Goal: Task Accomplishment & Management: Manage account settings

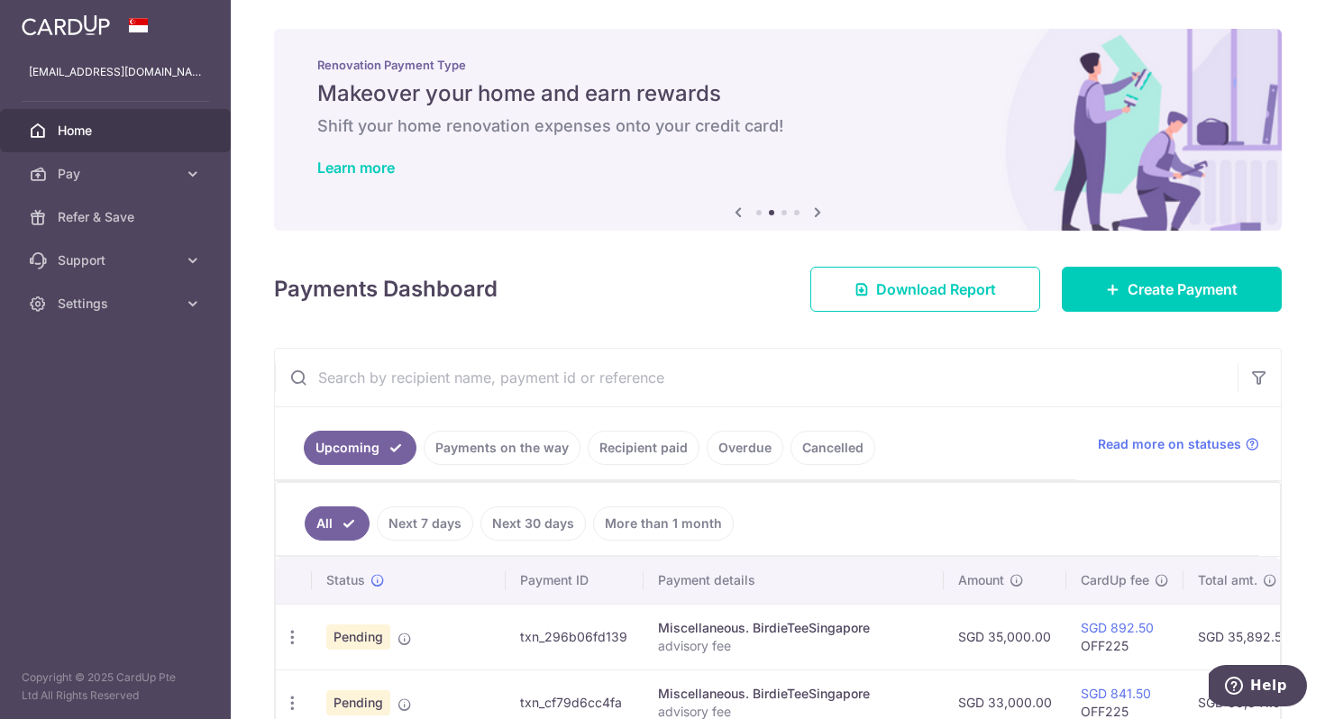
scroll to position [112, 0]
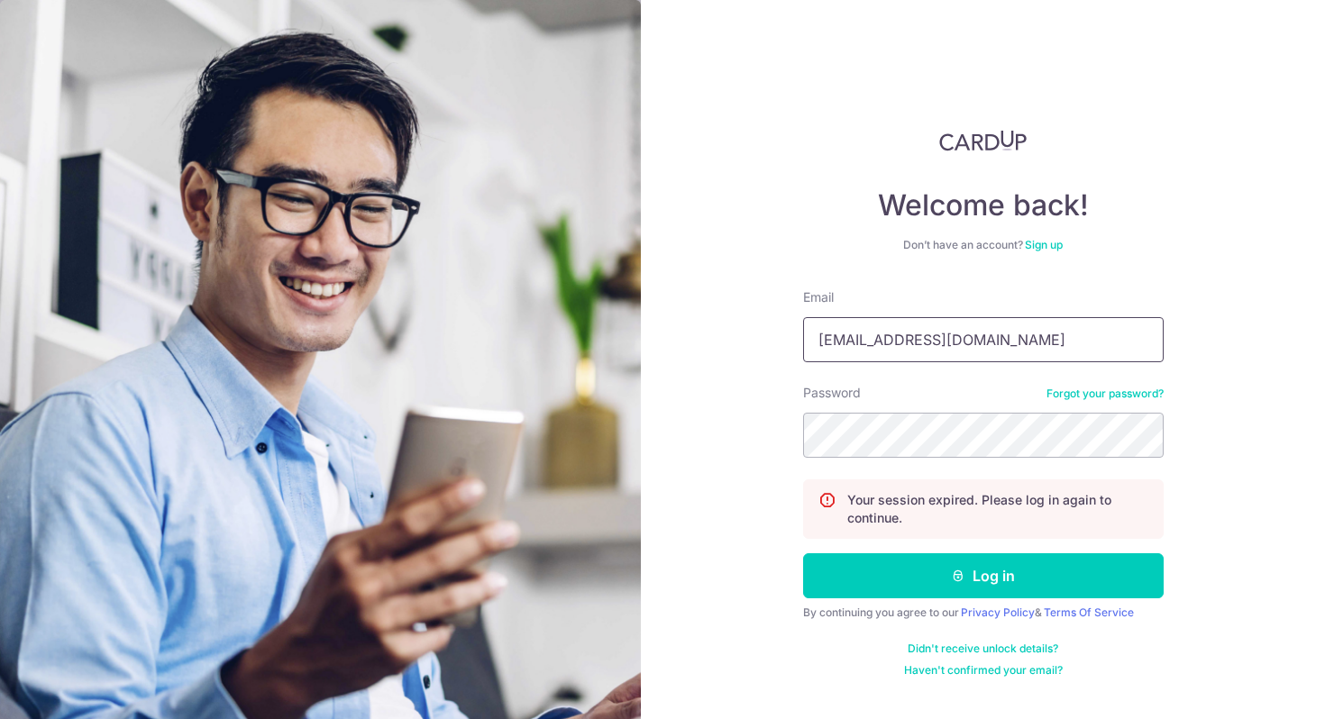
click at [1025, 342] on input "carmenchanjiawen@gmail.com" at bounding box center [983, 339] width 360 height 45
click at [761, 435] on div "Welcome back! Don’t have an account? Sign up Email chanjiawei112@gmail.com Pass…" at bounding box center [983, 359] width 684 height 719
click at [874, 346] on input "chanjiawei112@gmail.com" at bounding box center [983, 339] width 360 height 45
click at [874, 343] on input "chanjiawei112@gmail.com" at bounding box center [983, 339] width 360 height 45
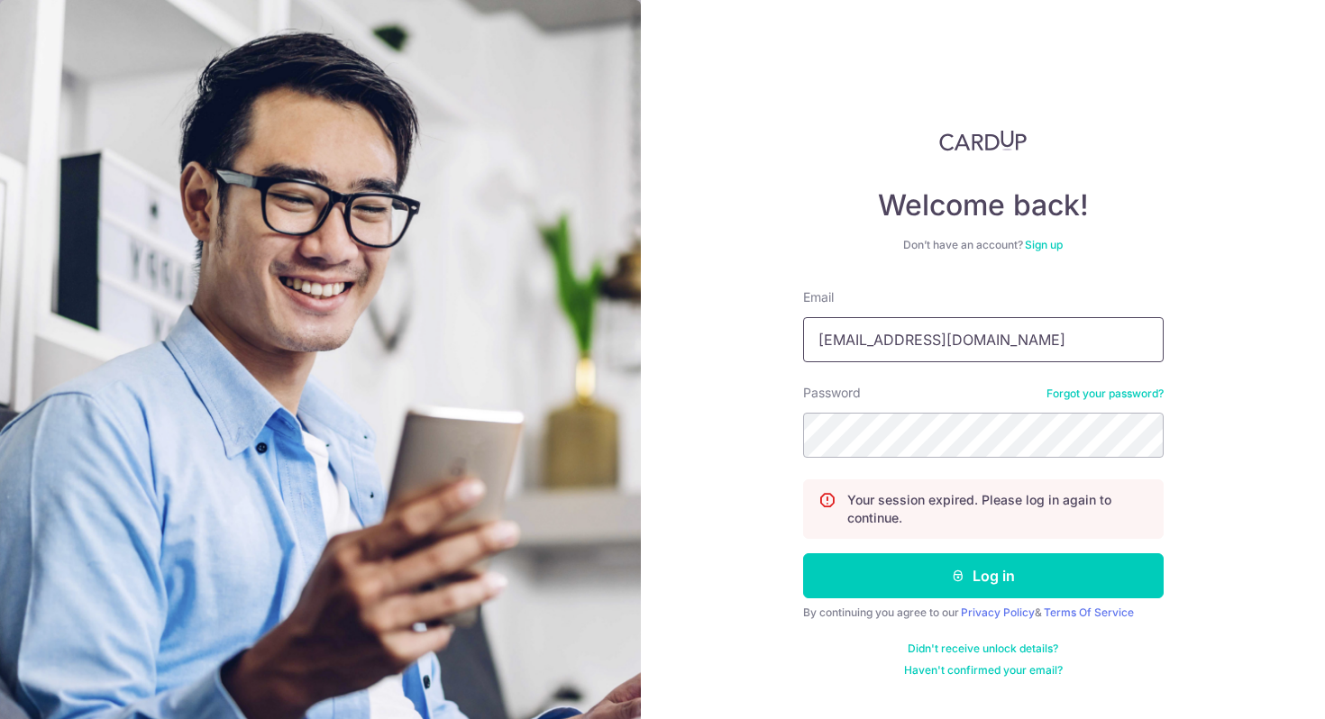
drag, startPoint x: 1056, startPoint y: 329, endPoint x: 720, endPoint y: 312, distance: 336.5
click at [721, 312] on div "Welcome back! Don’t have an account? Sign up Email chanjiawei112@gmail.com Pass…" at bounding box center [983, 359] width 684 height 719
click at [914, 323] on input "chanjiawei112@gmail.com" at bounding box center [983, 339] width 360 height 45
drag, startPoint x: 997, startPoint y: 338, endPoint x: 704, endPoint y: 335, distance: 293.8
click at [714, 336] on div "Welcome back! Don’t have an account? Sign up Email chanjiawei112@gmail.com Pass…" at bounding box center [983, 359] width 684 height 719
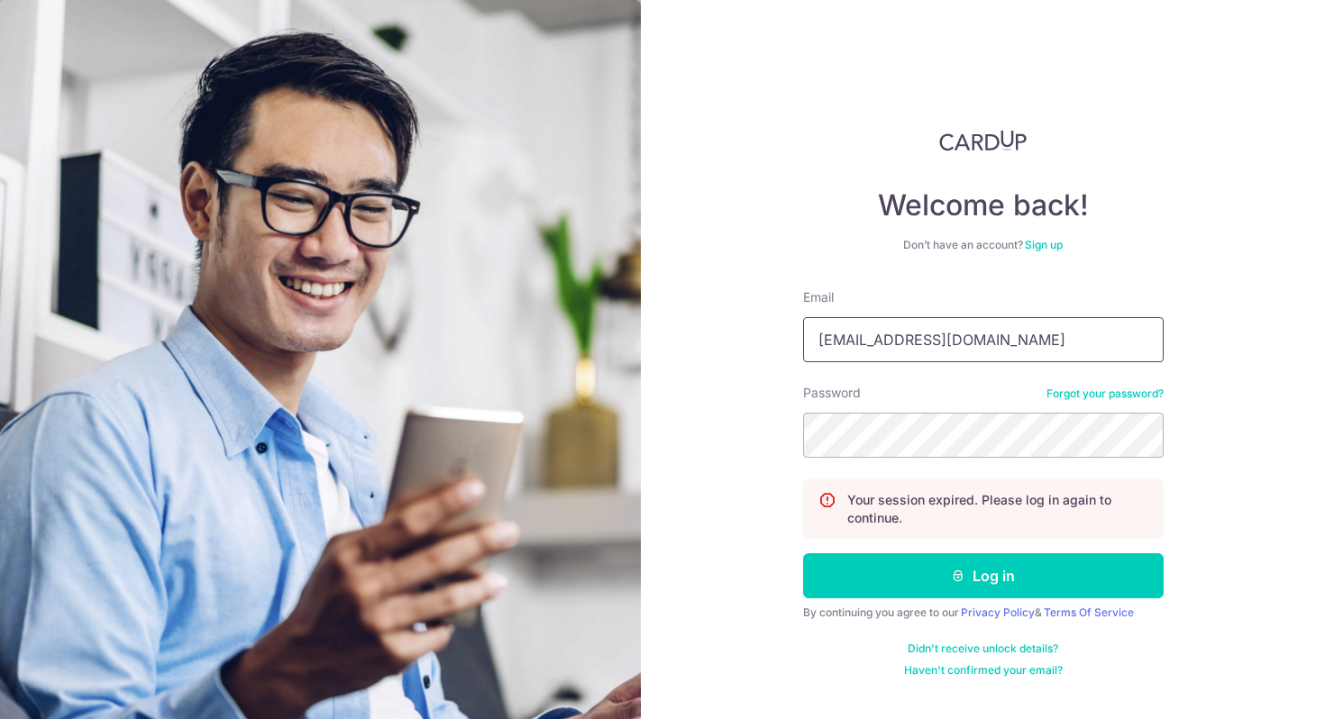
type input "[EMAIL_ADDRESS][DOMAIN_NAME]"
click at [746, 446] on div "Welcome back! Don’t have an account? Sign up Email 118joey@gmail.com Password F…" at bounding box center [983, 359] width 684 height 719
click at [695, 501] on div "Welcome back! Don’t have an account? Sign up Email 118joey@gmail.com Password F…" at bounding box center [983, 359] width 684 height 719
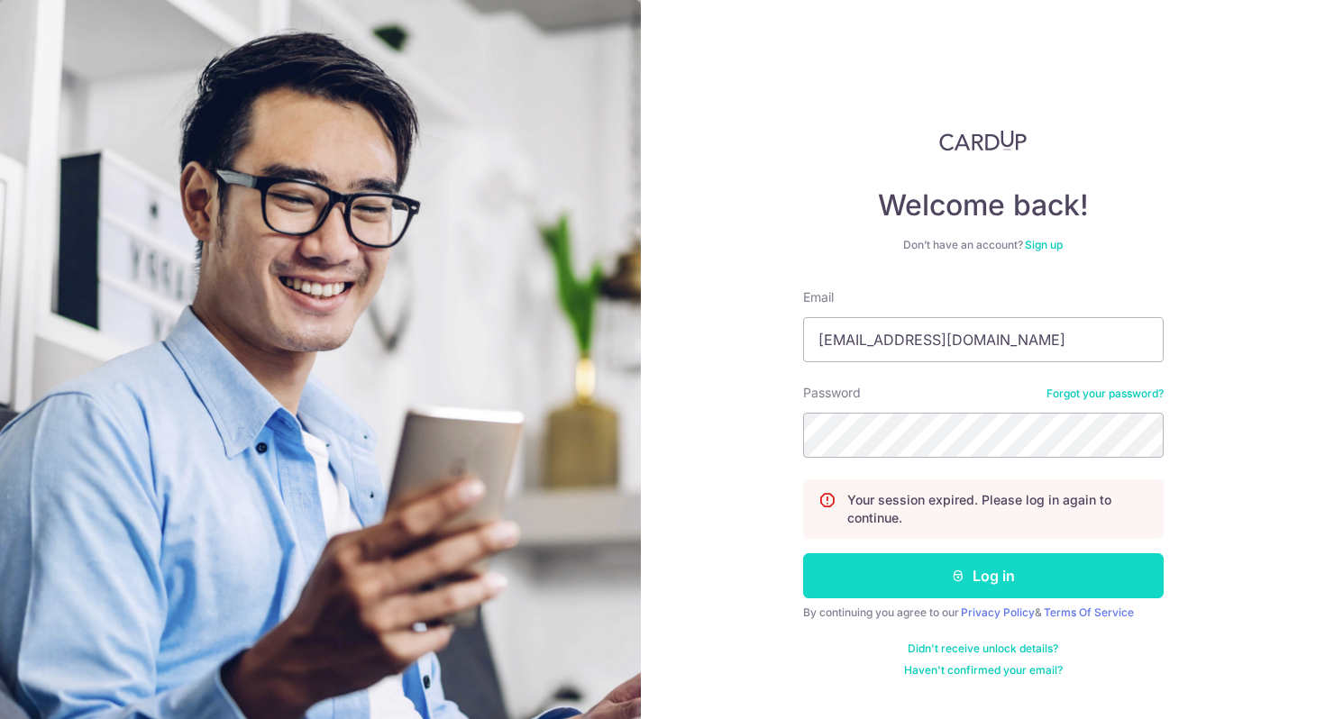
click at [882, 580] on button "Log in" at bounding box center [983, 575] width 360 height 45
